Goal: Task Accomplishment & Management: Complete application form

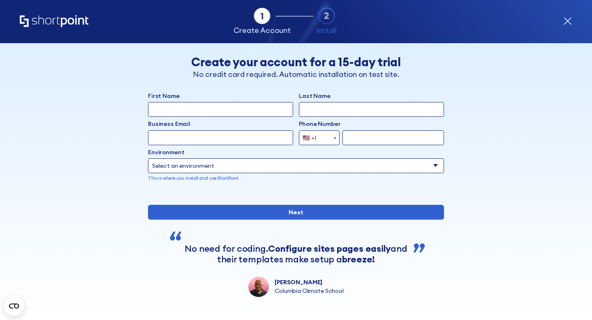
click at [182, 109] on input "First Name" at bounding box center [220, 109] width 145 height 15
type input "[PERSON_NAME]"
click at [362, 106] on input "Last Name" at bounding box center [371, 109] width 145 height 15
type input "Ashy"
click at [221, 144] on input "Business Email" at bounding box center [220, 137] width 145 height 15
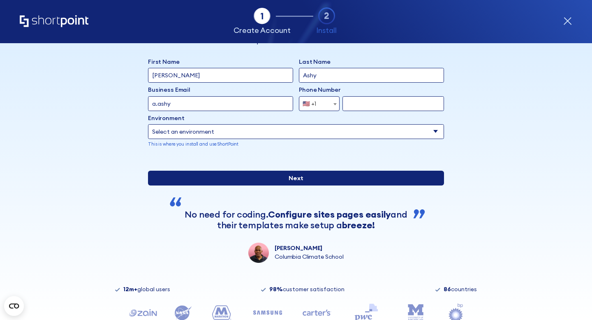
scroll to position [23, 0]
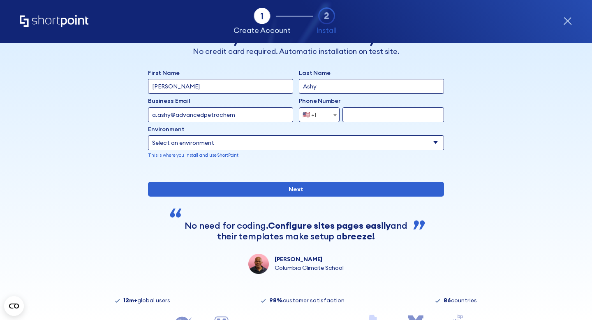
click at [242, 111] on input "a.ashy@advancedpetrochem" at bounding box center [220, 114] width 145 height 15
type input "[EMAIL_ADDRESS][DOMAIN_NAME]"
click at [206, 139] on select "Select an environment Microsoft 365 SharePoint Online SharePoint 2019 (On-Premi…" at bounding box center [296, 142] width 296 height 15
select select "SharePoint Online"
click at [148, 135] on select "Select an environment Microsoft 365 SharePoint Online SharePoint 2019 (On-Premi…" at bounding box center [296, 142] width 296 height 15
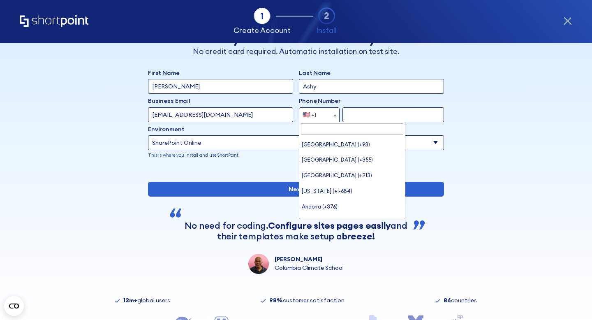
click at [329, 116] on span "🇺🇸 +1" at bounding box center [319, 114] width 40 height 15
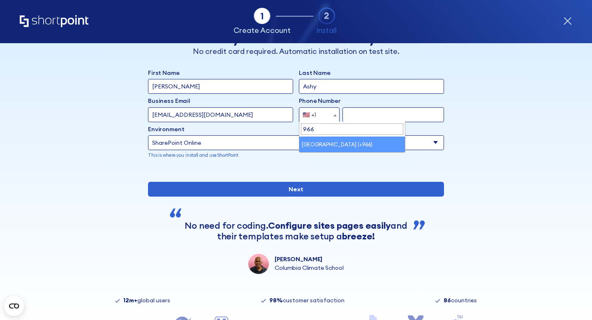
type input "966"
select select "+966"
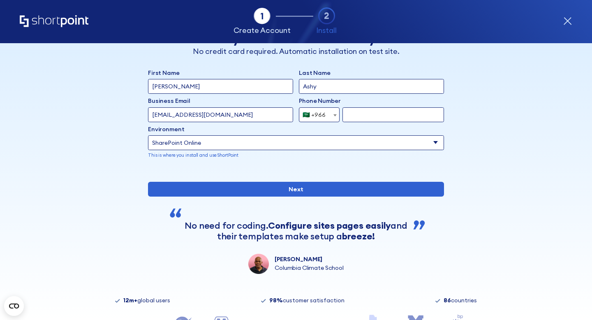
click at [355, 116] on input "form" at bounding box center [394, 114] width 102 height 15
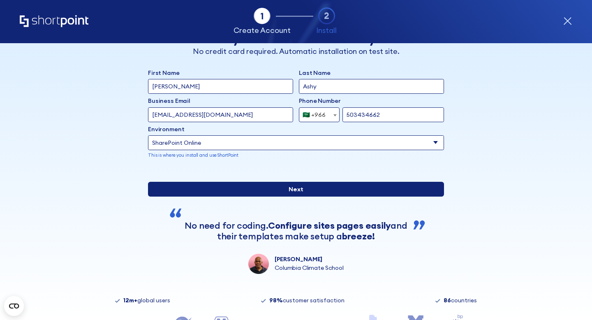
type input "503434662"
click at [274, 197] on input "Next" at bounding box center [296, 189] width 296 height 15
